Goal: Communication & Community: Share content

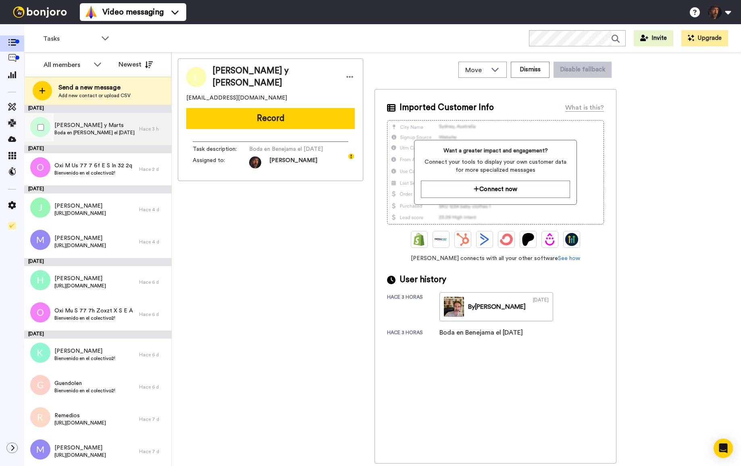
drag, startPoint x: 106, startPoint y: 128, endPoint x: 119, endPoint y: 130, distance: 13.0
click at [106, 128] on span "[PERSON_NAME]" at bounding box center [94, 125] width 80 height 8
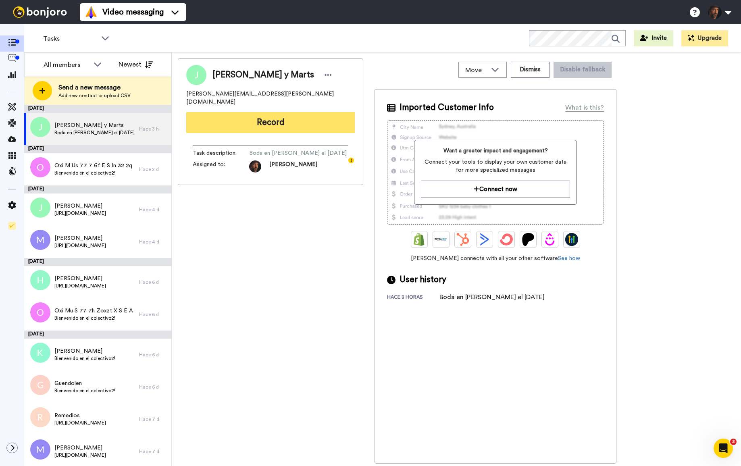
click at [276, 119] on button "Record" at bounding box center [270, 122] width 169 height 21
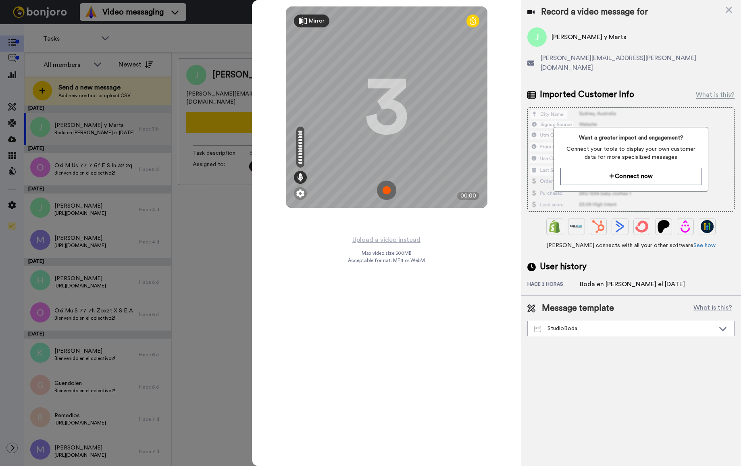
click at [383, 189] on img at bounding box center [386, 190] width 19 height 19
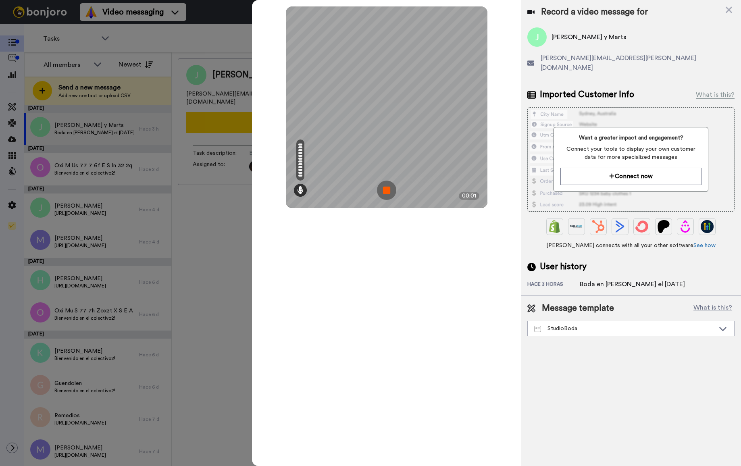
click at [387, 190] on img at bounding box center [386, 190] width 19 height 19
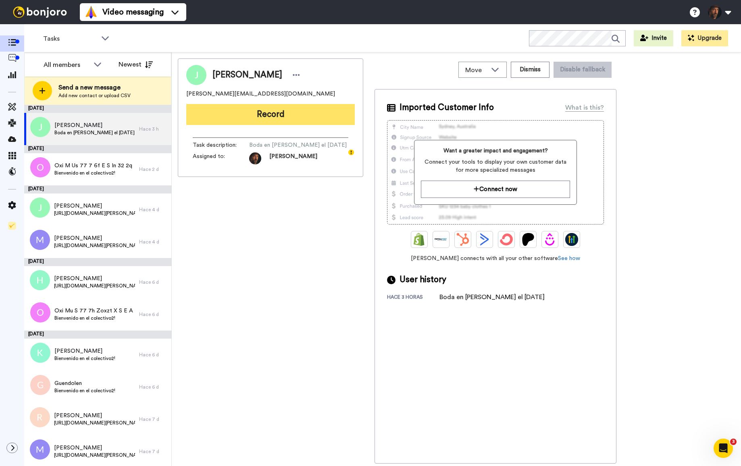
click at [317, 120] on button "Record" at bounding box center [270, 114] width 169 height 21
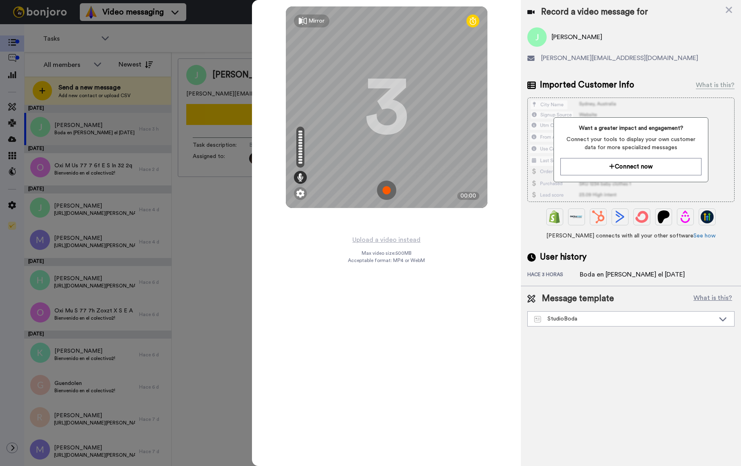
click at [306, 20] on div "Mirror" at bounding box center [311, 21] width 35 height 13
click at [306, 20] on div "Mirrored" at bounding box center [315, 21] width 42 height 13
click at [473, 23] on icon at bounding box center [473, 21] width 6 height 8
click at [170, 46] on div at bounding box center [370, 233] width 741 height 466
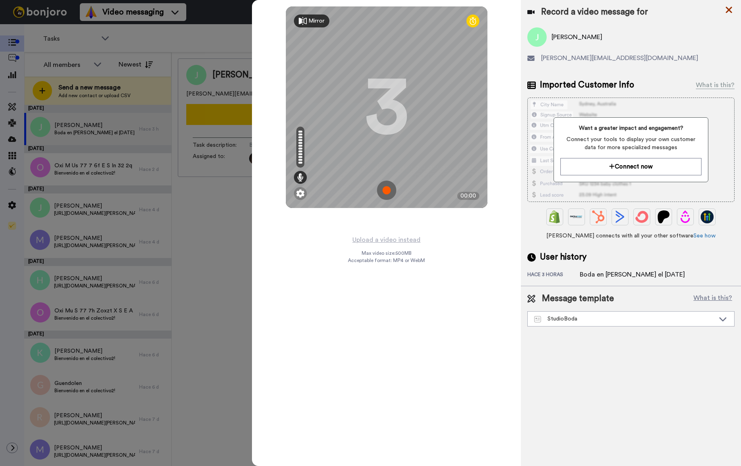
click at [730, 8] on icon at bounding box center [729, 10] width 8 height 10
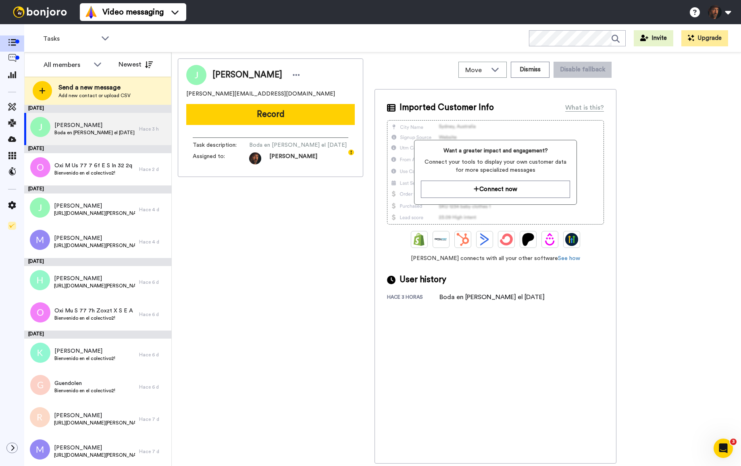
click at [255, 108] on button "Record" at bounding box center [270, 114] width 169 height 21
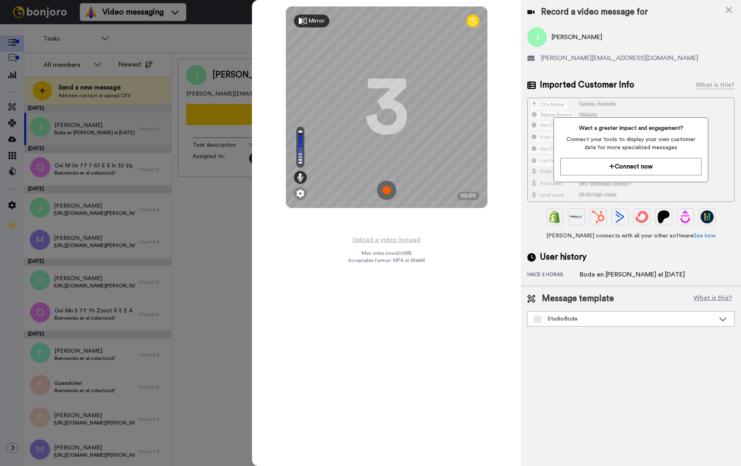
click at [727, 8] on icon at bounding box center [729, 10] width 6 height 6
